Goal: Connect with others: Connect with other users

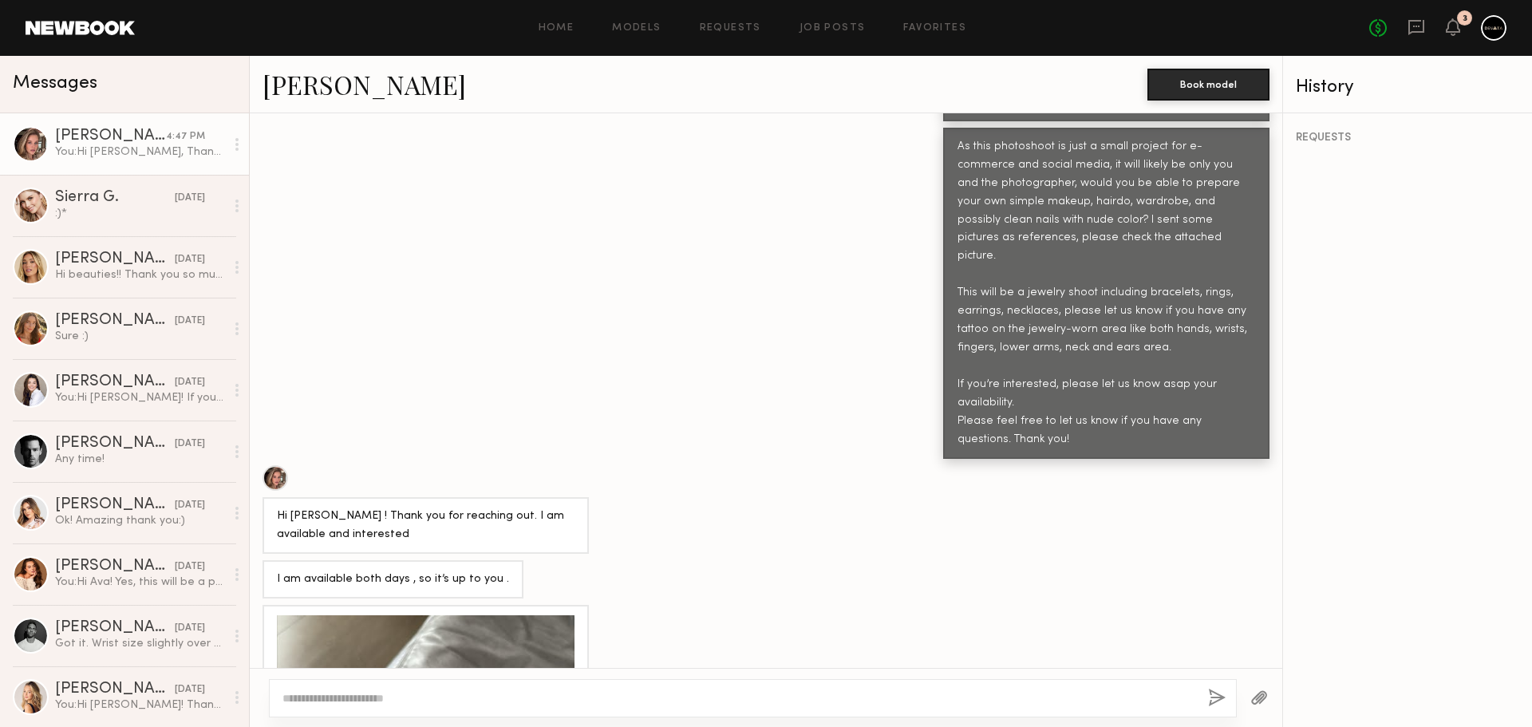
scroll to position [3172, 0]
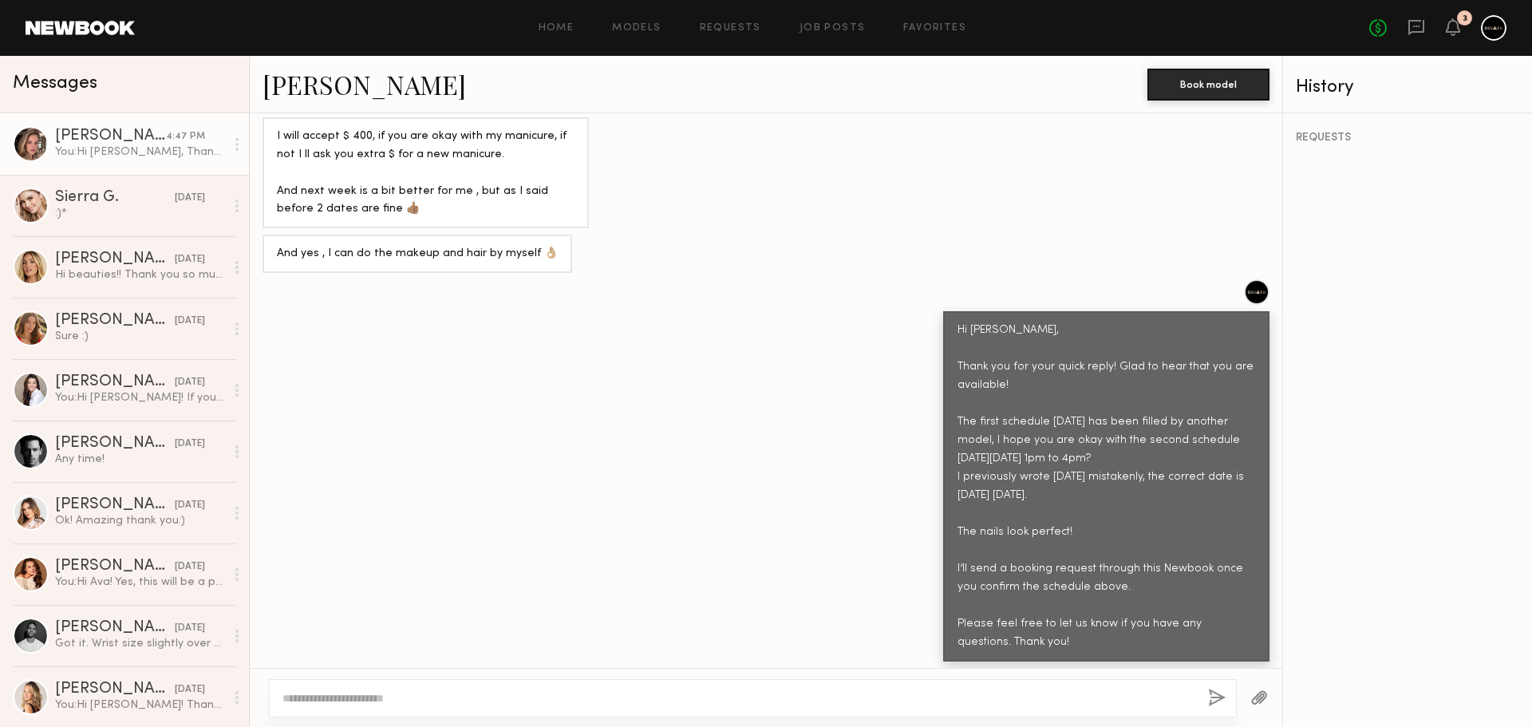
click at [698, 439] on div "Hi Masha, Thank you for your quick reply! Glad to hear that you are available! …" at bounding box center [766, 469] width 1033 height 381
click at [1101, 403] on div "Hi Masha, Thank you for your quick reply! Glad to hear that you are available! …" at bounding box center [1107, 487] width 298 height 330
click at [313, 91] on link "Masha B." at bounding box center [365, 84] width 204 height 34
